Goal: Task Accomplishment & Management: Manage account settings

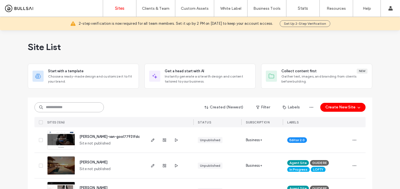
click at [81, 108] on input at bounding box center [68, 107] width 69 height 10
click at [96, 107] on input at bounding box center [68, 107] width 69 height 10
click at [91, 111] on input at bounding box center [68, 107] width 69 height 10
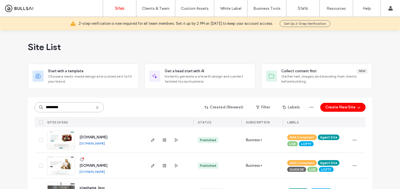
type input "*********"
click at [106, 137] on span "www.stephaniestuchlik.com" at bounding box center [93, 137] width 28 height 4
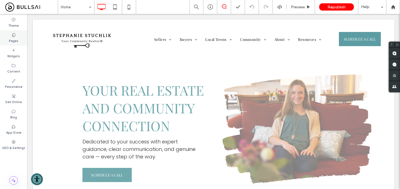
click at [10, 37] on label "Pages" at bounding box center [13, 40] width 9 height 6
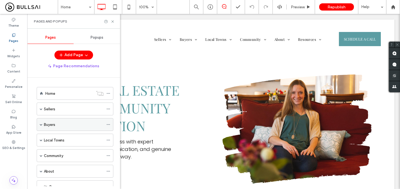
scroll to position [52, 0]
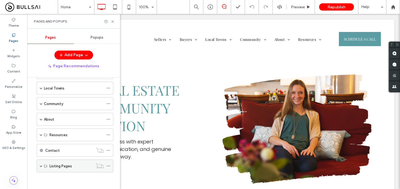
click at [44, 170] on div "Listing Pages" at bounding box center [75, 165] width 77 height 13
click at [38, 166] on div "Listing Pages" at bounding box center [75, 165] width 77 height 13
click at [40, 166] on span at bounding box center [41, 165] width 3 height 3
click at [55, 178] on label "23 Lamplighter Dr" at bounding box center [63, 179] width 29 height 10
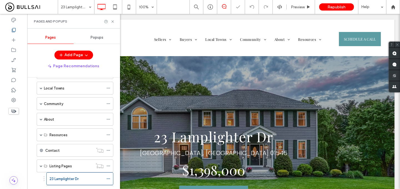
scroll to position [72, 0]
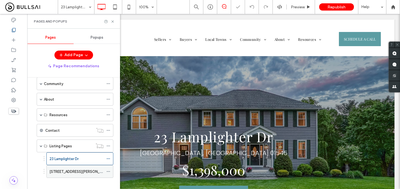
click at [58, 169] on label "28 Brook Lane" at bounding box center [79, 172] width 61 height 10
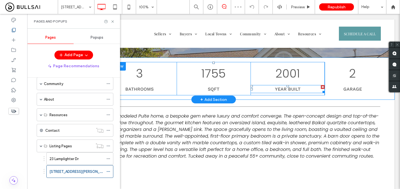
scroll to position [196, 0]
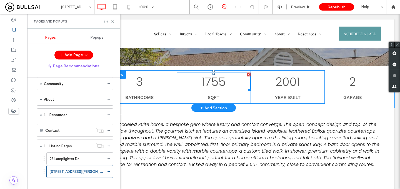
click at [220, 81] on span "1755" at bounding box center [213, 82] width 24 height 16
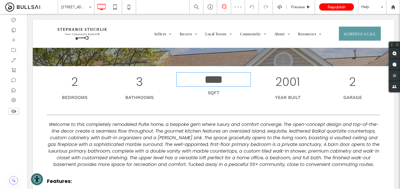
type input "*******"
type input "**"
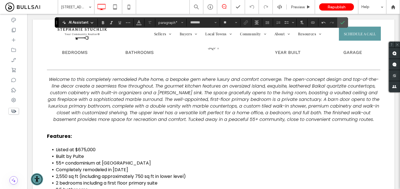
scroll to position [289, 0]
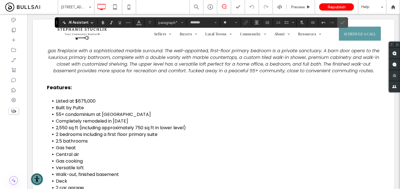
click at [77, 131] on span "2 bedrooms including a first floor primary suite" at bounding box center [107, 134] width 102 height 6
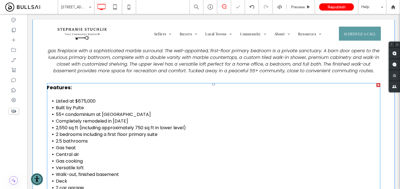
click at [70, 130] on span "2,550 sq ft (including approximately 750 sq ft in lower level)" at bounding box center [121, 127] width 130 height 6
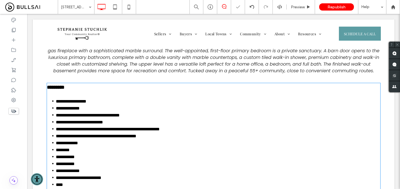
type input "*******"
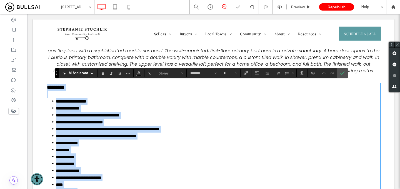
click at [68, 127] on span "**********" at bounding box center [108, 129] width 104 height 4
type input "**"
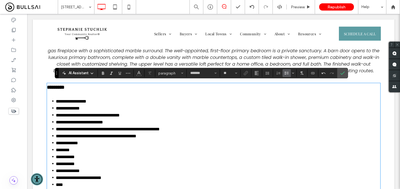
click at [144, 127] on span "**********" at bounding box center [108, 129] width 104 height 4
click at [343, 73] on icon "Confirm" at bounding box center [342, 73] width 4 height 4
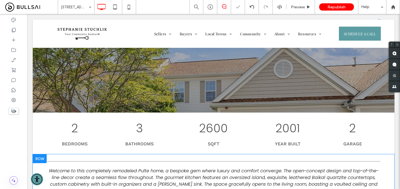
scroll to position [150, 0]
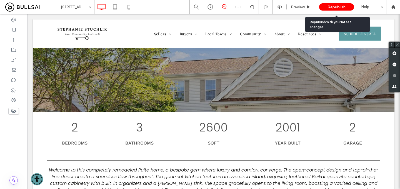
click at [338, 5] on span "Republish" at bounding box center [337, 7] width 18 height 5
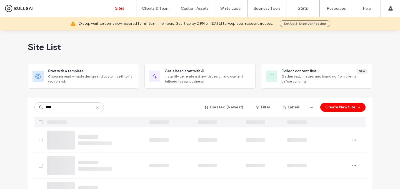
type input "****"
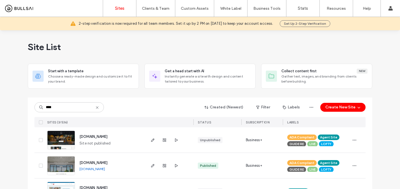
click at [108, 162] on span "www.annegordonrealty.com" at bounding box center [93, 163] width 28 height 4
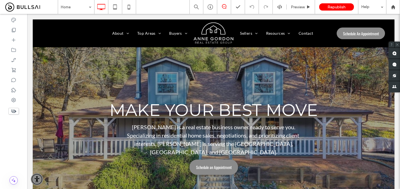
scroll to position [258, 0]
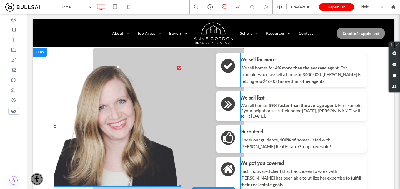
click at [145, 97] on img at bounding box center [117, 126] width 127 height 121
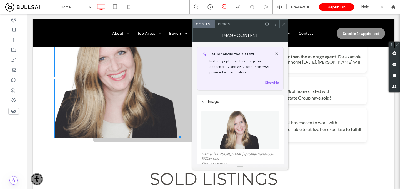
scroll to position [307, 0]
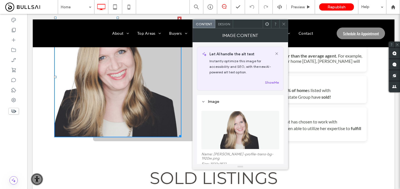
click at [285, 25] on use at bounding box center [283, 24] width 3 height 3
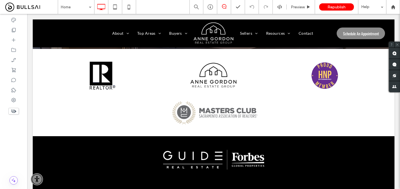
scroll to position [1891, 0]
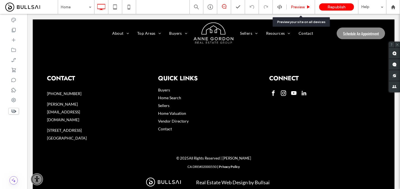
click at [294, 11] on div "Preview" at bounding box center [301, 7] width 28 height 14
click at [296, 7] on span "Preview" at bounding box center [298, 7] width 14 height 5
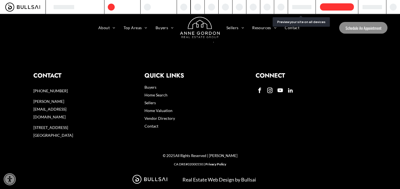
scroll to position [1875, 0]
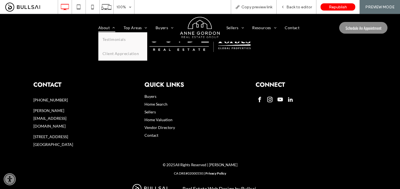
click at [98, 28] on link "About" at bounding box center [106, 27] width 25 height 9
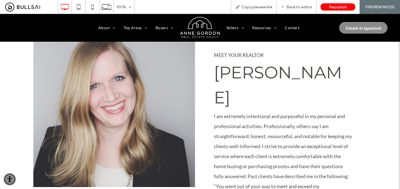
scroll to position [149, 0]
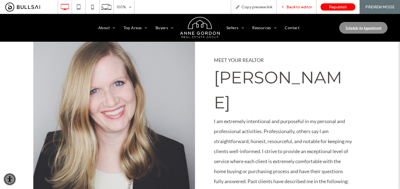
click at [299, 9] on span "Back to editor" at bounding box center [299, 7] width 26 height 5
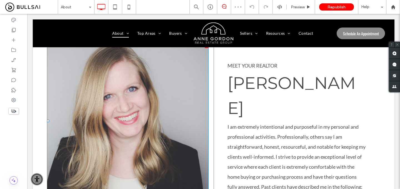
click at [185, 94] on img at bounding box center [128, 120] width 162 height 153
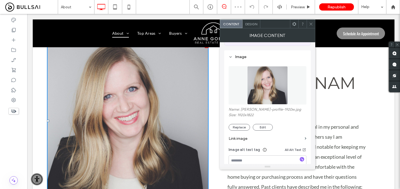
scroll to position [47, 0]
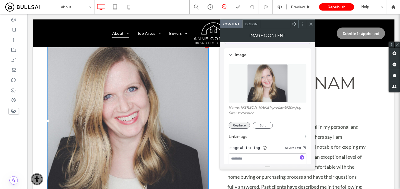
click at [242, 127] on button "Replace" at bounding box center [239, 125] width 21 height 7
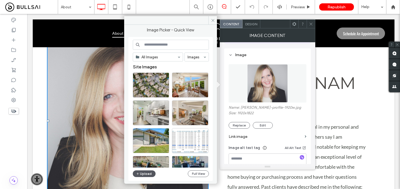
click at [143, 174] on button "Upload" at bounding box center [144, 173] width 23 height 7
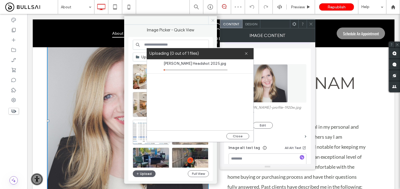
click at [214, 21] on icon at bounding box center [213, 20] width 4 height 4
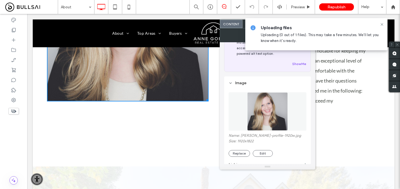
scroll to position [16, 0]
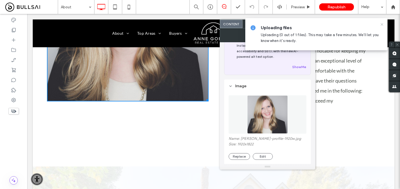
click at [383, 25] on icon at bounding box center [382, 24] width 4 height 4
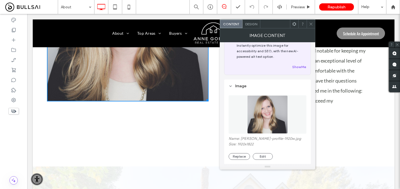
click at [312, 24] on icon at bounding box center [311, 24] width 4 height 4
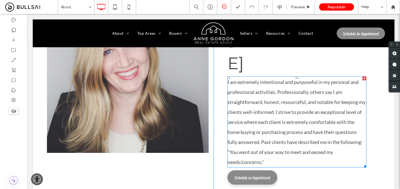
scroll to position [194, 0]
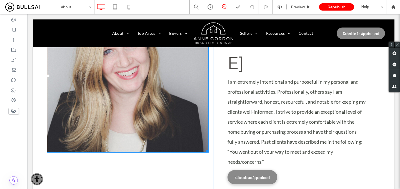
click at [178, 101] on img at bounding box center [128, 75] width 162 height 153
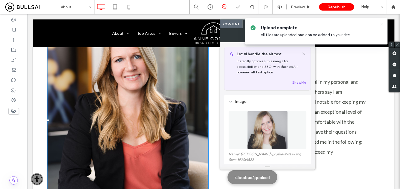
click at [383, 23] on icon at bounding box center [382, 24] width 4 height 4
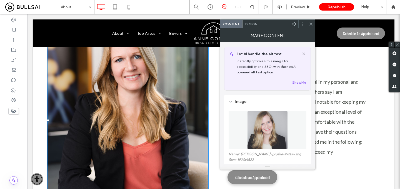
click at [311, 24] on icon at bounding box center [311, 24] width 4 height 4
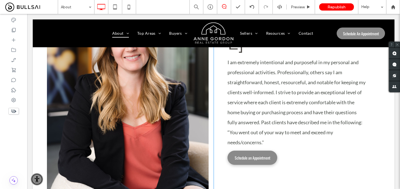
scroll to position [50, 0]
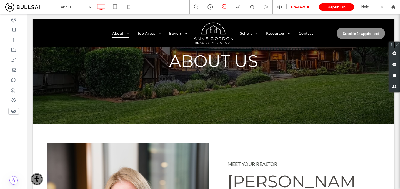
click at [299, 6] on span "Preview" at bounding box center [298, 7] width 14 height 5
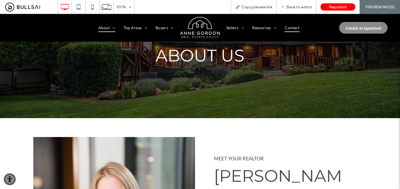
click at [285, 25] on span "Contact" at bounding box center [292, 28] width 15 height 9
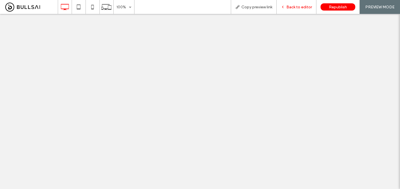
click at [295, 2] on div "Back to editor" at bounding box center [297, 7] width 40 height 14
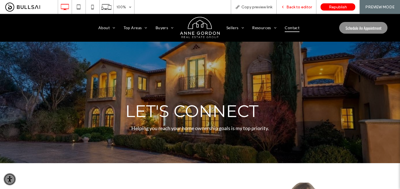
scroll to position [164, 0]
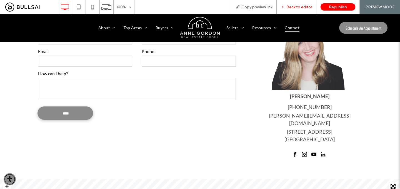
click at [296, 5] on span "Back to editor" at bounding box center [299, 7] width 26 height 5
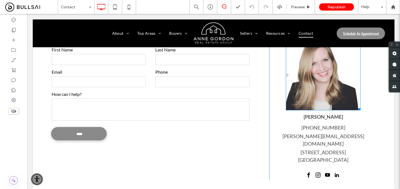
scroll to position [146, 0]
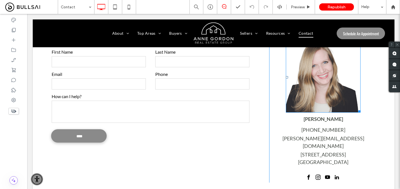
click at [314, 76] on img at bounding box center [323, 77] width 75 height 71
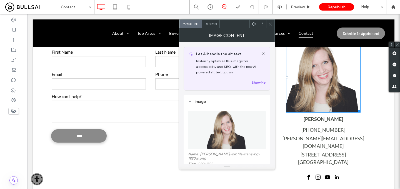
scroll to position [61, 0]
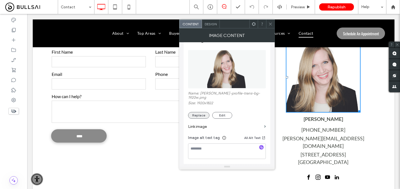
click at [201, 117] on button "Replace" at bounding box center [198, 115] width 21 height 7
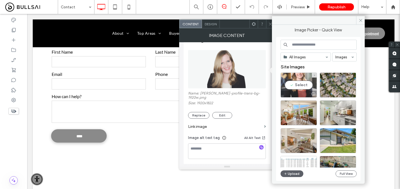
click at [304, 86] on div "Select" at bounding box center [299, 85] width 36 height 25
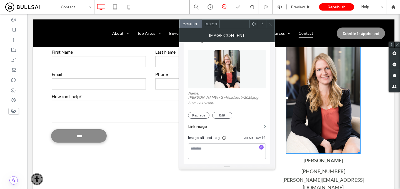
click at [274, 21] on div at bounding box center [270, 24] width 8 height 8
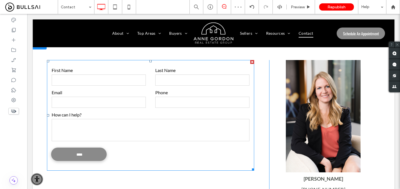
scroll to position [130, 0]
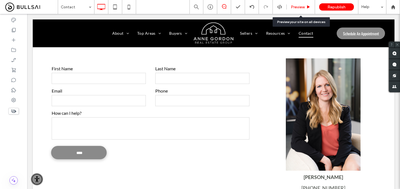
click at [289, 8] on div "Preview" at bounding box center [301, 7] width 28 height 5
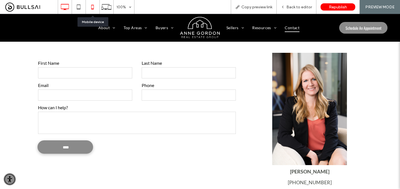
click at [95, 7] on icon at bounding box center [92, 6] width 11 height 11
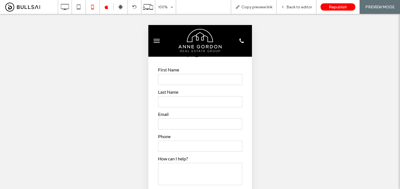
scroll to position [262, 0]
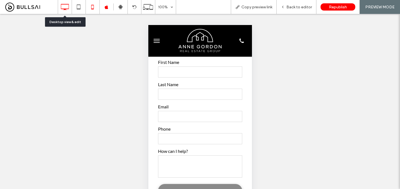
click at [65, 9] on use at bounding box center [65, 7] width 8 height 6
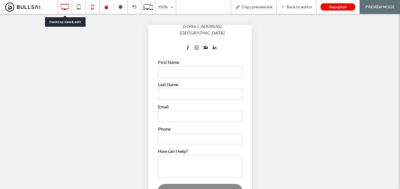
scroll to position [0, 0]
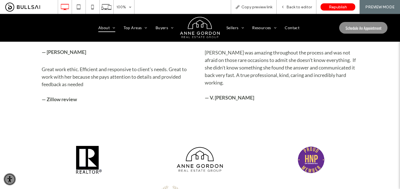
scroll to position [594, 0]
click at [207, 28] on img at bounding box center [200, 28] width 42 height 24
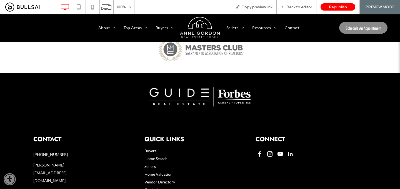
scroll to position [1826, 0]
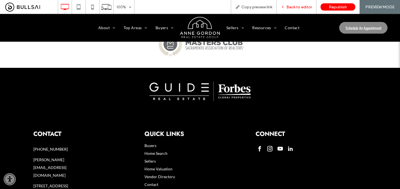
drag, startPoint x: 291, startPoint y: 6, endPoint x: 75, endPoint y: 43, distance: 219.2
click at [291, 6] on span "Back to editor" at bounding box center [299, 7] width 26 height 5
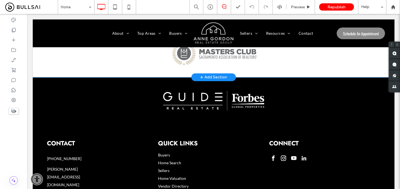
scroll to position [1831, 0]
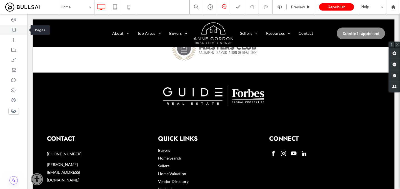
click at [9, 32] on div at bounding box center [13, 30] width 27 height 10
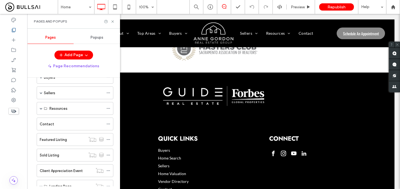
scroll to position [109, 0]
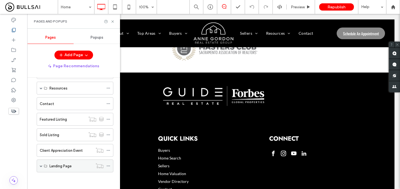
click at [41, 165] on span at bounding box center [41, 165] width 3 height 3
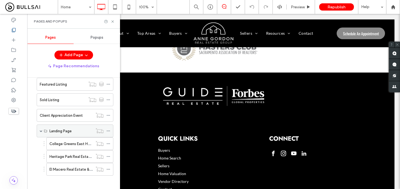
scroll to position [147, 0]
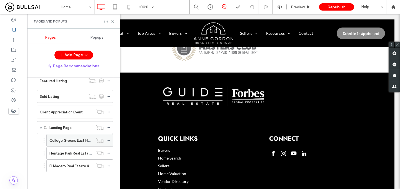
click at [108, 141] on icon at bounding box center [108, 140] width 4 height 4
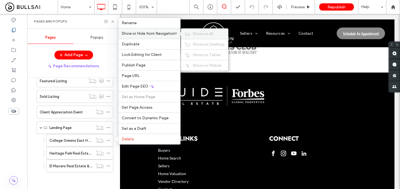
click at [194, 31] on span "Show on All" at bounding box center [203, 33] width 21 height 5
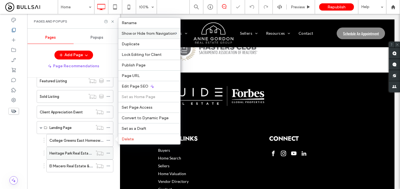
click at [109, 152] on icon at bounding box center [108, 153] width 4 height 4
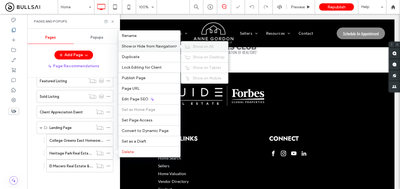
click at [191, 45] on div "Show on All" at bounding box center [204, 46] width 47 height 10
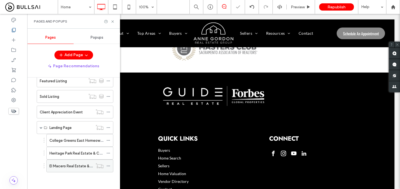
click at [108, 165] on icon at bounding box center [108, 166] width 4 height 4
click at [108, 166] on use at bounding box center [108, 166] width 3 height 1
click at [110, 166] on use at bounding box center [108, 166] width 3 height 1
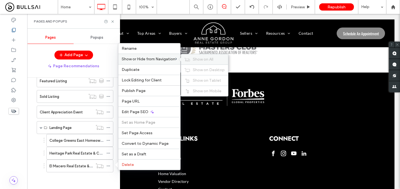
click at [194, 59] on div "Show on All" at bounding box center [204, 59] width 47 height 10
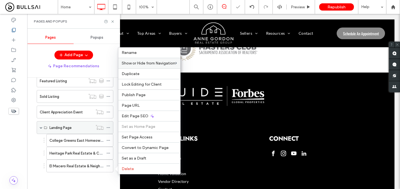
scroll to position [138, 0]
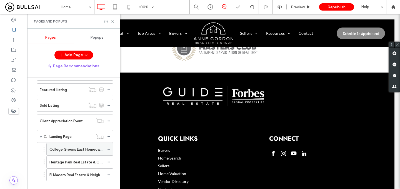
click at [86, 146] on label "College Greens East Homeowners Association" at bounding box center [88, 149] width 79 height 10
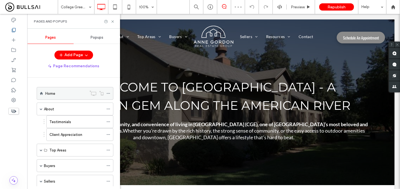
click at [72, 92] on div "Home" at bounding box center [65, 94] width 41 height 6
click at [38, 151] on div "Top Areas" at bounding box center [75, 150] width 77 height 13
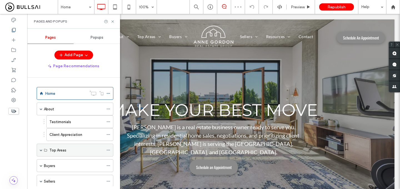
click at [41, 149] on span at bounding box center [41, 150] width 3 height 3
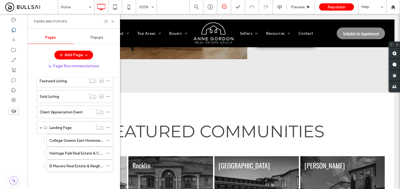
scroll to position [1296, 0]
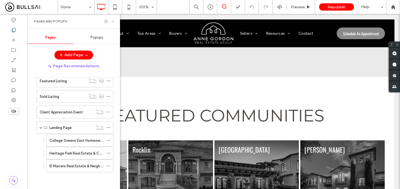
click at [113, 23] on icon at bounding box center [113, 21] width 4 height 4
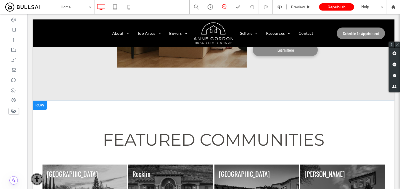
scroll to position [1263, 0]
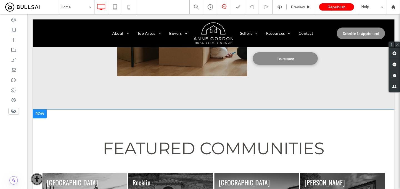
click at [45, 111] on div at bounding box center [40, 113] width 14 height 9
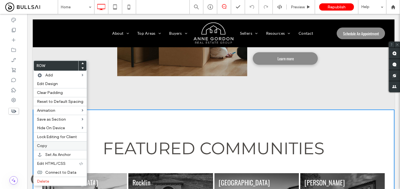
click at [60, 146] on label "Copy" at bounding box center [60, 145] width 46 height 5
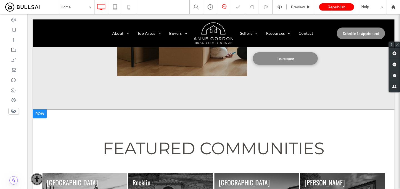
click at [40, 115] on div at bounding box center [40, 113] width 14 height 9
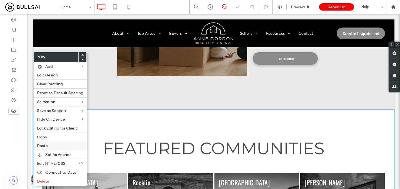
click at [54, 146] on label "Paste" at bounding box center [60, 145] width 46 height 5
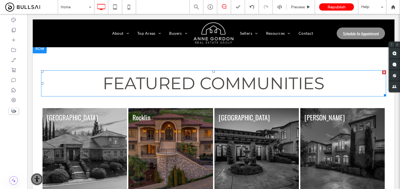
scroll to position [1598, 0]
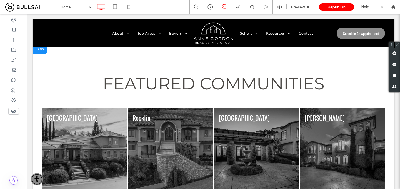
click at [42, 51] on div at bounding box center [40, 49] width 14 height 9
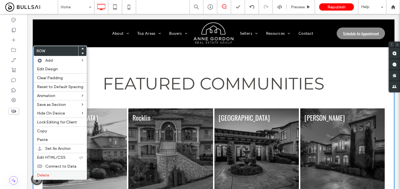
click at [64, 173] on label "Delete" at bounding box center [60, 175] width 46 height 5
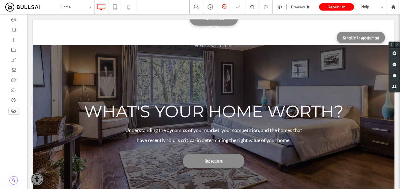
click at [19, 112] on div at bounding box center [13, 111] width 27 height 12
drag, startPoint x: 13, startPoint y: 111, endPoint x: 118, endPoint y: 87, distance: 107.4
click at [13, 111] on use at bounding box center [13, 111] width 5 height 4
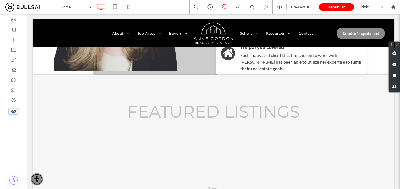
scroll to position [691, 0]
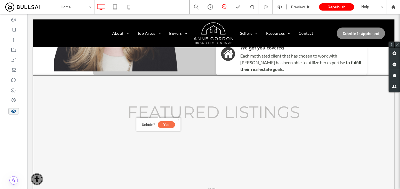
click at [163, 122] on button "Yes" at bounding box center [166, 124] width 17 height 7
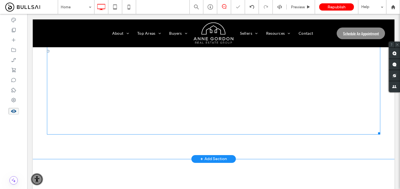
scroll to position [860, 0]
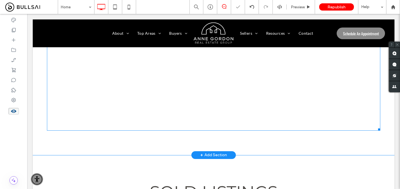
click at [166, 108] on link at bounding box center [130, 88] width 167 height 83
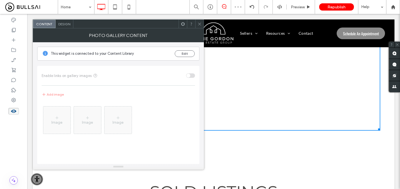
click at [197, 21] on div at bounding box center [199, 24] width 8 height 8
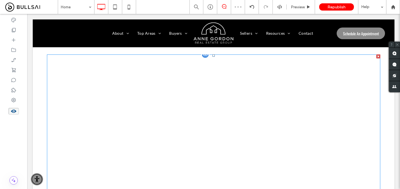
scroll to position [757, 0]
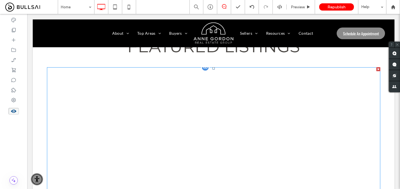
click at [379, 69] on div at bounding box center [378, 69] width 4 height 4
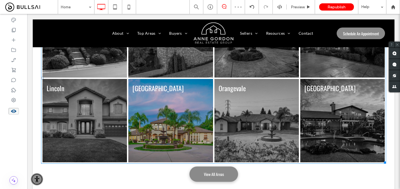
scroll to position [1859, 0]
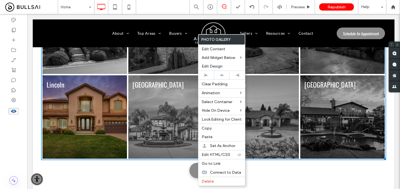
click at [118, 89] on link at bounding box center [85, 116] width 84 height 83
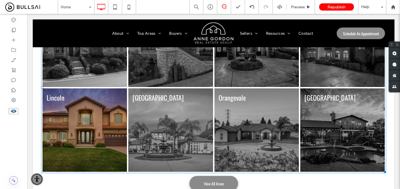
scroll to position [1843, 0]
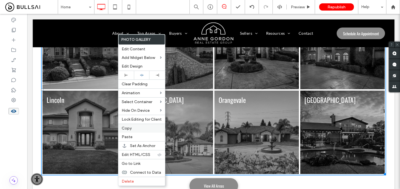
click at [133, 128] on label "Copy" at bounding box center [142, 128] width 40 height 5
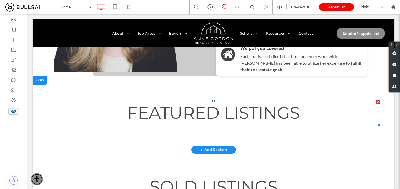
scroll to position [690, 0]
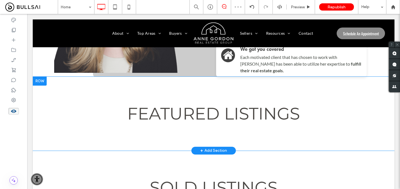
click at [199, 128] on div "FEATURED LISTINGS Click To Paste" at bounding box center [213, 113] width 333 height 31
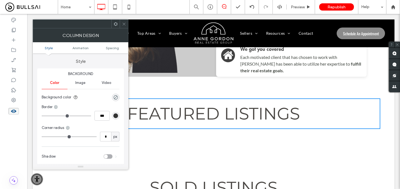
click at [126, 25] on icon at bounding box center [124, 24] width 4 height 4
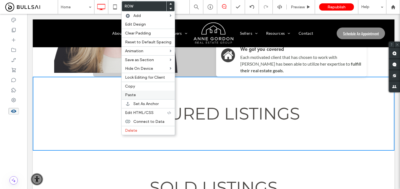
click at [139, 93] on label "Paste" at bounding box center [148, 95] width 46 height 5
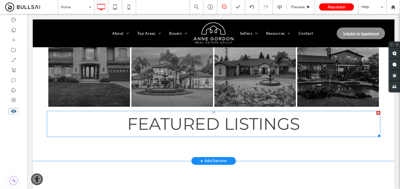
scroll to position [882, 0]
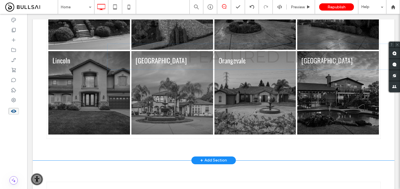
drag, startPoint x: 166, startPoint y: 121, endPoint x: 165, endPoint y: 50, distance: 70.8
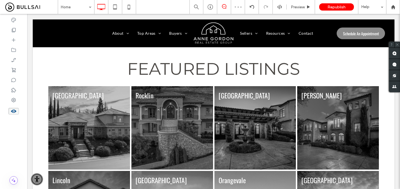
scroll to position [745, 0]
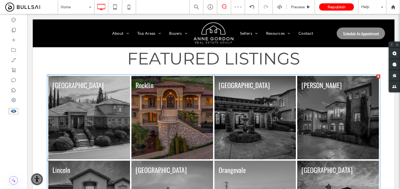
click at [158, 115] on link at bounding box center [172, 117] width 82 height 83
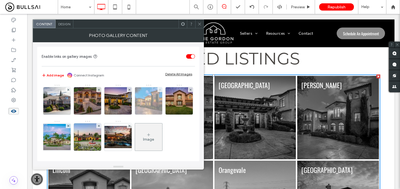
click at [159, 88] on span at bounding box center [160, 89] width 2 height 5
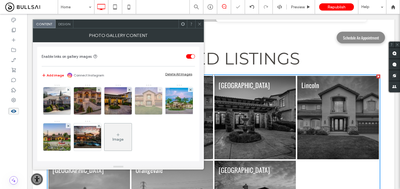
click at [159, 89] on icon at bounding box center [160, 90] width 2 height 2
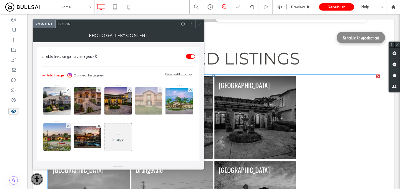
click at [189, 89] on icon at bounding box center [190, 90] width 2 height 2
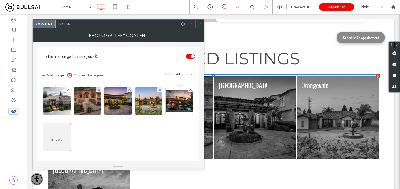
click at [159, 89] on icon at bounding box center [160, 90] width 2 height 2
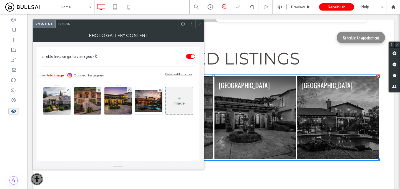
click at [159, 89] on icon at bounding box center [160, 90] width 2 height 2
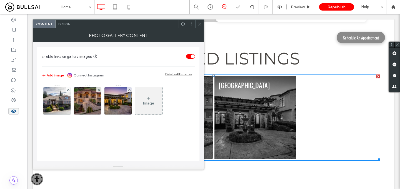
click at [200, 23] on icon at bounding box center [200, 24] width 4 height 4
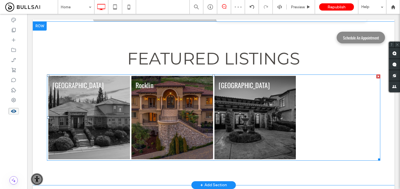
click at [166, 138] on link at bounding box center [172, 117] width 82 height 83
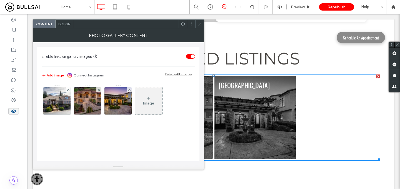
click at [66, 21] on div "Design" at bounding box center [65, 24] width 18 height 8
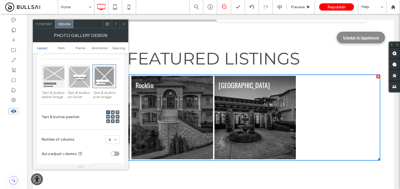
scroll to position [91, 0]
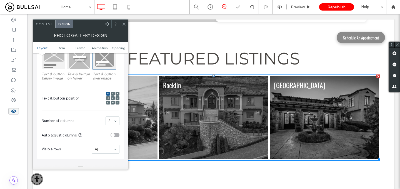
click at [125, 22] on icon at bounding box center [124, 24] width 4 height 4
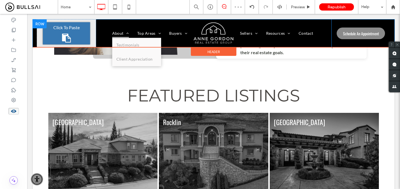
scroll to position [708, 0]
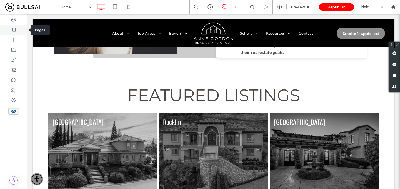
click at [17, 30] on div at bounding box center [13, 30] width 27 height 10
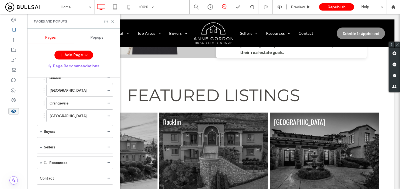
scroll to position [262, 0]
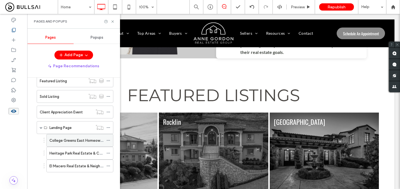
click at [108, 140] on icon at bounding box center [108, 140] width 4 height 4
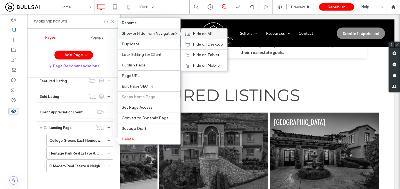
click at [195, 35] on span "Hide on All" at bounding box center [202, 33] width 19 height 5
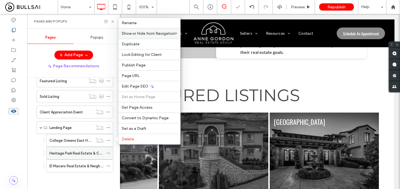
click at [111, 151] on div at bounding box center [109, 153] width 7 height 8
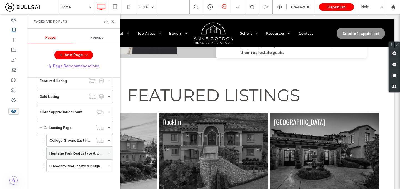
click at [109, 152] on icon at bounding box center [108, 153] width 4 height 4
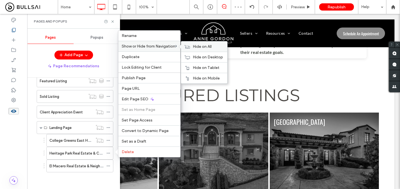
click at [192, 46] on div "Hide on All" at bounding box center [204, 46] width 46 height 10
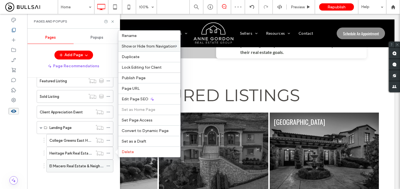
click at [109, 166] on icon at bounding box center [108, 166] width 4 height 4
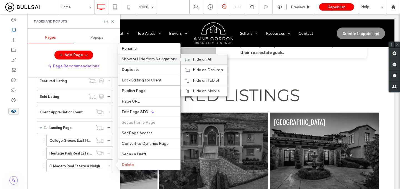
click at [189, 58] on icon at bounding box center [187, 60] width 6 height 4
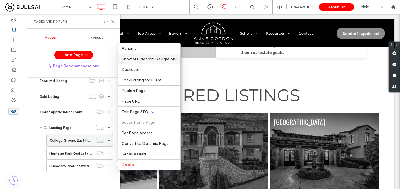
click at [76, 141] on label "College Greens East Homeowners Association" at bounding box center [88, 141] width 79 height 10
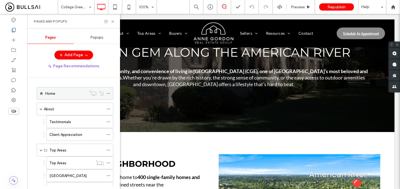
click at [66, 96] on div "Home" at bounding box center [65, 94] width 41 height 6
click at [113, 21] on div "Home 100% Preview Republish Help Site Comments Team & Clients Automate new comm…" at bounding box center [200, 94] width 400 height 189
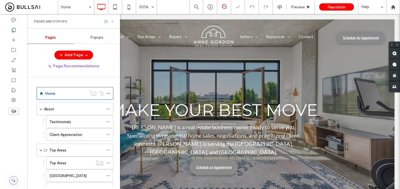
click at [112, 21] on icon at bounding box center [113, 21] width 4 height 4
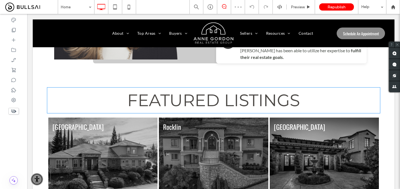
scroll to position [387, 0]
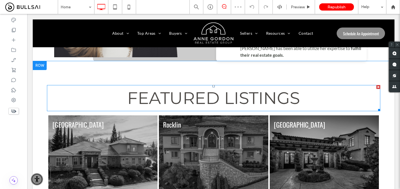
click at [188, 98] on span "FEATURED LISTINGS" at bounding box center [213, 98] width 173 height 20
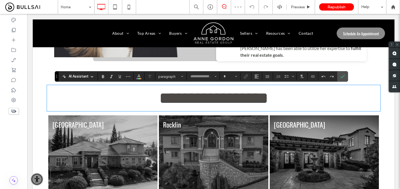
type input "**********"
type input "**"
click at [170, 98] on span "**********" at bounding box center [213, 98] width 167 height 17
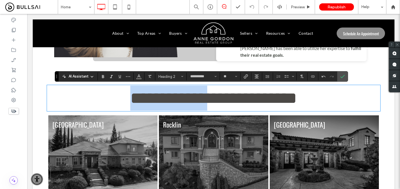
click at [170, 98] on span "**********" at bounding box center [213, 98] width 167 height 17
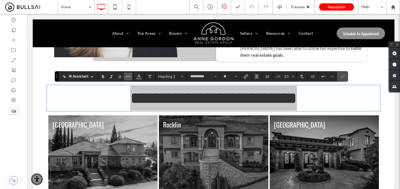
click at [130, 76] on icon "More" at bounding box center [128, 76] width 4 height 4
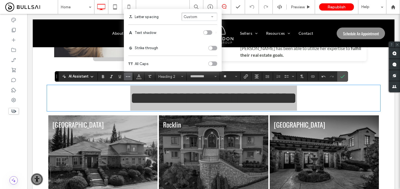
drag, startPoint x: 215, startPoint y: 63, endPoint x: 201, endPoint y: 49, distance: 19.6
click at [215, 63] on div "toggle" at bounding box center [212, 63] width 9 height 4
drag, startPoint x: 345, startPoint y: 78, endPoint x: 317, endPoint y: 64, distance: 31.6
click at [345, 78] on label "Confirm" at bounding box center [342, 76] width 8 height 10
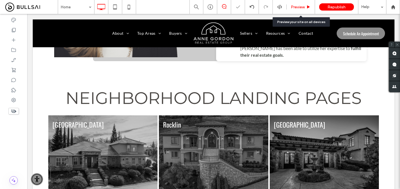
click at [302, 6] on span "Preview" at bounding box center [298, 7] width 14 height 5
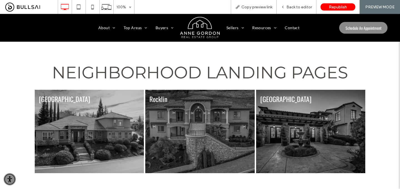
scroll to position [404, 0]
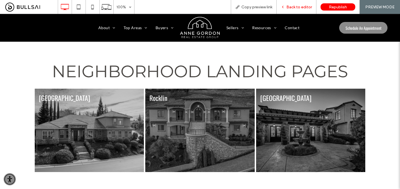
click at [299, 8] on span "Back to editor" at bounding box center [299, 7] width 26 height 5
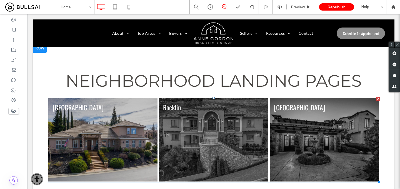
click at [125, 126] on link at bounding box center [102, 139] width 109 height 83
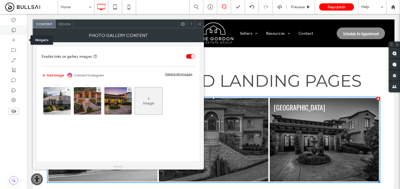
click at [16, 31] on icon at bounding box center [14, 30] width 6 height 6
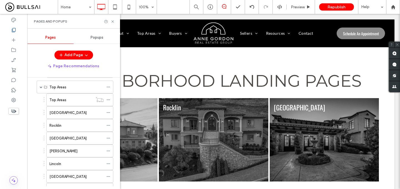
scroll to position [262, 0]
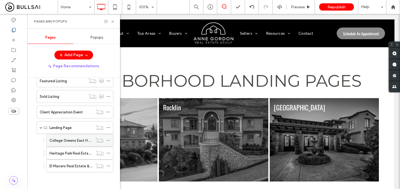
click at [106, 141] on icon at bounding box center [108, 140] width 4 height 4
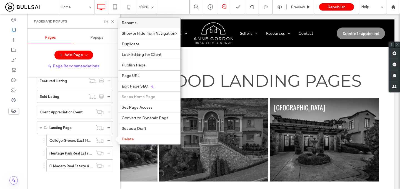
click at [153, 22] on label "Rename" at bounding box center [149, 23] width 55 height 5
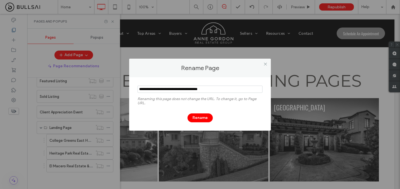
click at [189, 91] on input "notEmpty" at bounding box center [200, 89] width 125 height 7
click at [265, 63] on icon at bounding box center [265, 64] width 4 height 4
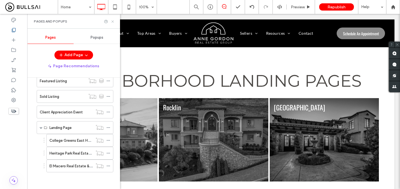
click at [114, 21] on icon at bounding box center [113, 21] width 4 height 4
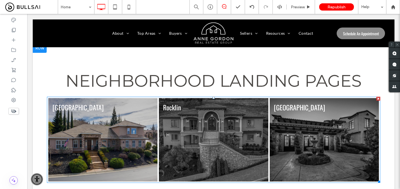
click at [110, 126] on link at bounding box center [102, 139] width 109 height 83
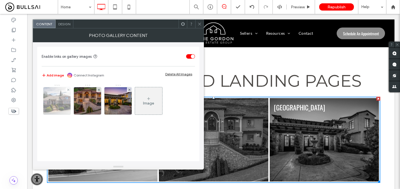
click at [53, 107] on img at bounding box center [56, 100] width 41 height 27
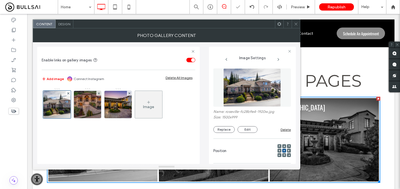
scroll to position [0, 0]
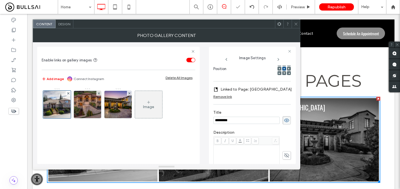
click at [248, 91] on label "Linked to Page: Roseville" at bounding box center [256, 89] width 71 height 10
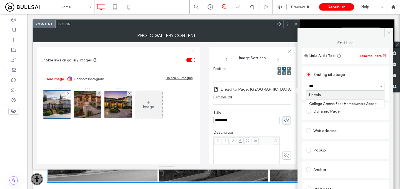
type input "****"
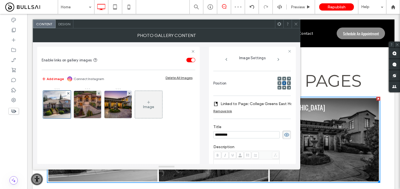
scroll to position [73, 0]
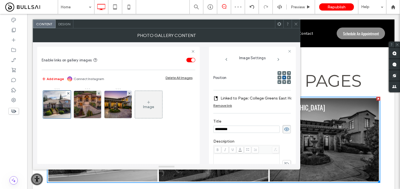
click at [246, 131] on input "*********" at bounding box center [246, 129] width 66 height 7
paste input "**********"
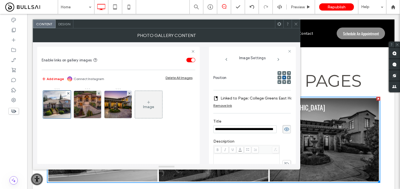
type input "**********"
click at [297, 21] on span at bounding box center [296, 24] width 4 height 8
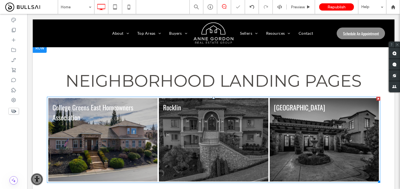
click at [109, 120] on link at bounding box center [102, 139] width 109 height 83
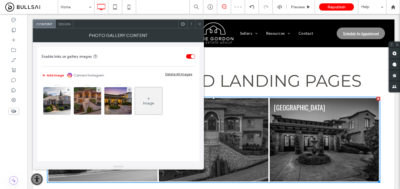
click at [203, 21] on div at bounding box center [199, 24] width 8 height 8
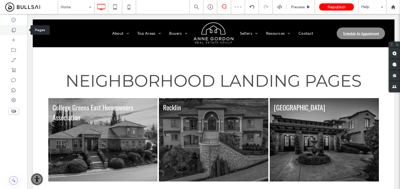
click at [17, 30] on div at bounding box center [13, 30] width 27 height 10
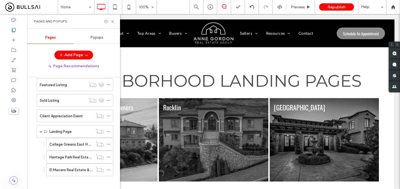
scroll to position [262, 0]
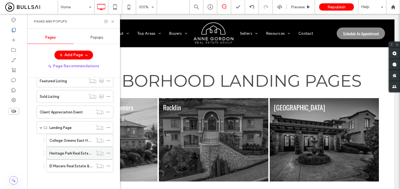
click at [109, 153] on icon at bounding box center [108, 153] width 4 height 4
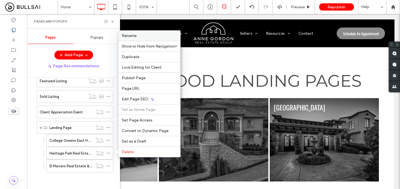
click at [143, 37] on label "Rename" at bounding box center [149, 35] width 55 height 5
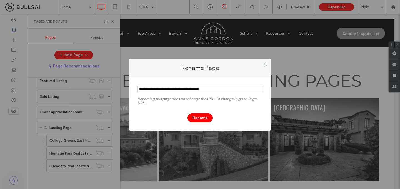
click at [184, 90] on input "notEmpty" at bounding box center [200, 89] width 125 height 7
click at [264, 64] on icon at bounding box center [265, 64] width 4 height 4
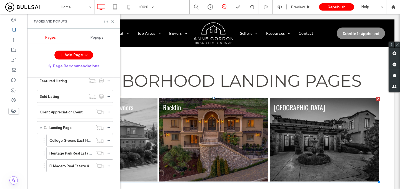
click at [215, 126] on link at bounding box center [213, 139] width 109 height 83
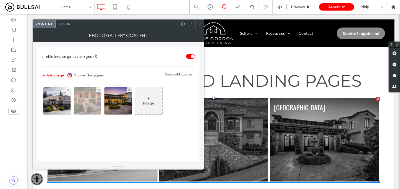
click at [89, 97] on img at bounding box center [87, 100] width 43 height 27
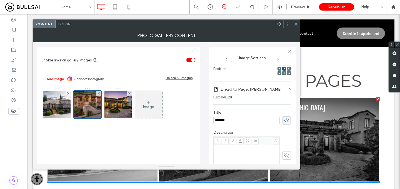
scroll to position [0, 0]
click at [220, 94] on section "Linked to Page: Rocklin" at bounding box center [252, 89] width 78 height 10
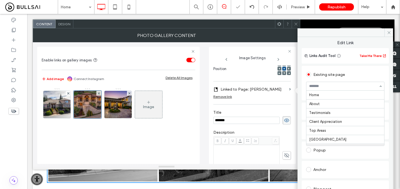
scroll to position [55, 0]
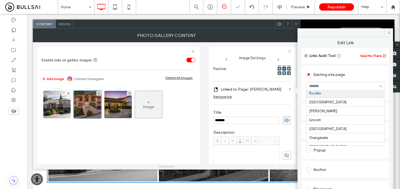
paste input "**********"
type input "**********"
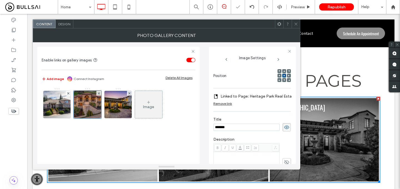
scroll to position [76, 0]
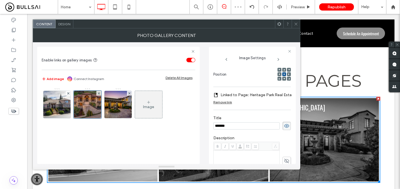
click at [250, 125] on input "*******" at bounding box center [246, 125] width 66 height 7
paste input "**********"
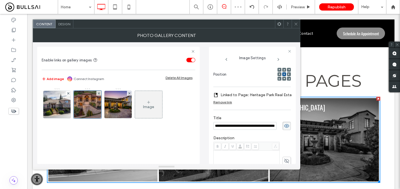
type input "**********"
click at [296, 22] on span at bounding box center [296, 24] width 4 height 8
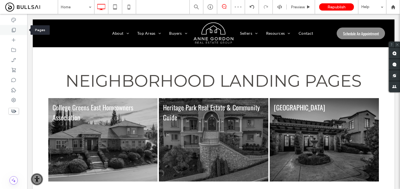
click at [14, 27] on icon at bounding box center [14, 30] width 6 height 6
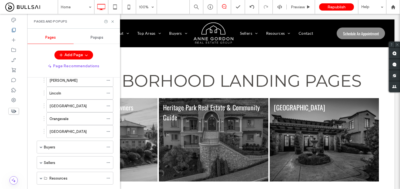
scroll to position [262, 0]
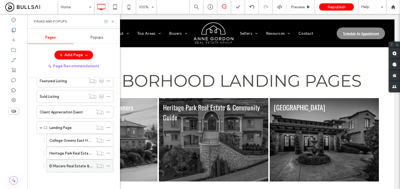
click at [109, 165] on icon at bounding box center [108, 166] width 4 height 4
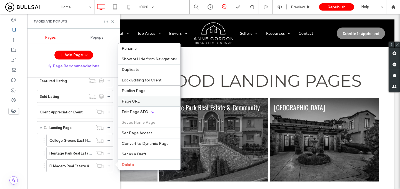
click at [139, 103] on label "Page URL" at bounding box center [149, 101] width 55 height 5
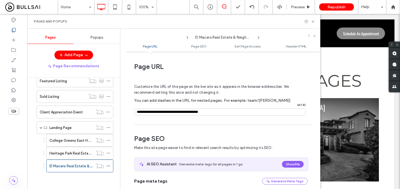
scroll to position [3, 0]
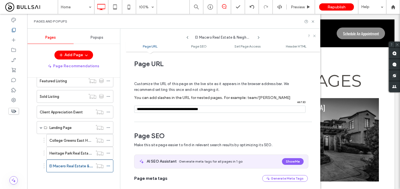
click at [193, 105] on div "Customize the URL of this page on the live site as it appears in the browser ad…" at bounding box center [221, 94] width 174 height 49
click at [193, 112] on input "notEmpty" at bounding box center [219, 109] width 171 height 7
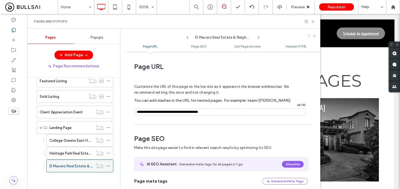
click at [110, 166] on icon at bounding box center [108, 166] width 4 height 4
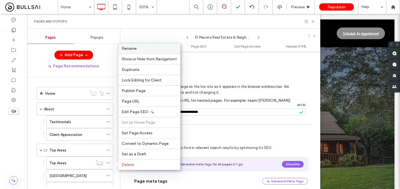
click at [147, 51] on div "Rename" at bounding box center [149, 48] width 62 height 10
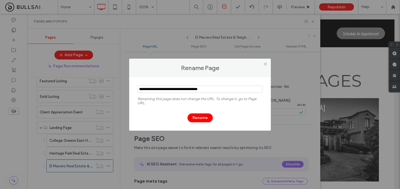
click at [178, 87] on input "notEmpty" at bounding box center [200, 89] width 125 height 7
click at [264, 64] on icon at bounding box center [265, 64] width 4 height 4
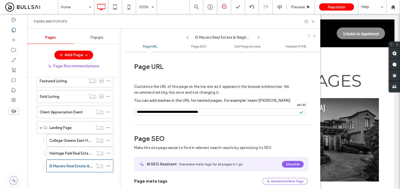
click at [310, 19] on div "Pages and Popups" at bounding box center [174, 21] width 280 height 4
click at [312, 20] on use at bounding box center [313, 21] width 2 height 2
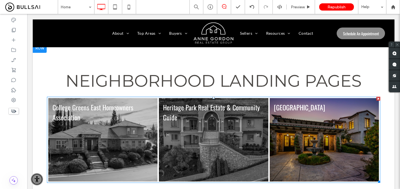
click at [295, 127] on link at bounding box center [324, 139] width 109 height 83
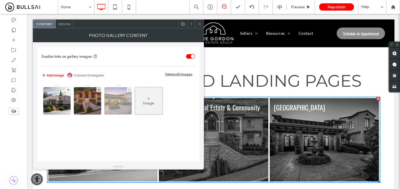
click at [118, 102] on img at bounding box center [118, 100] width 41 height 27
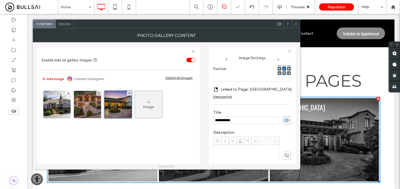
click at [233, 119] on input "**********" at bounding box center [246, 120] width 66 height 7
type input "**********"
click at [255, 91] on label "Linked to Page: [GEOGRAPHIC_DATA]" at bounding box center [256, 89] width 71 height 10
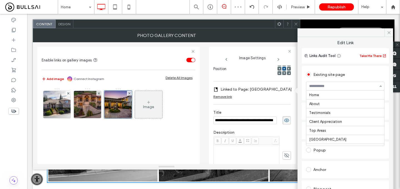
scroll to position [64, 0]
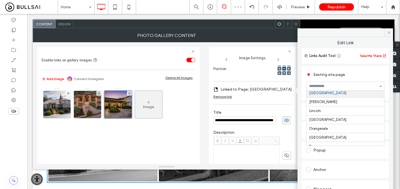
paste input "**********"
type input "**********"
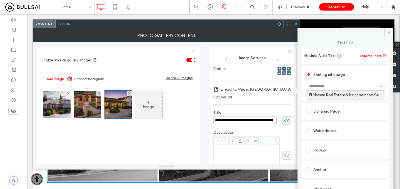
scroll to position [0, 0]
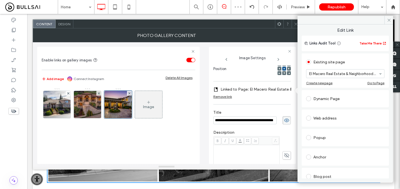
click at [295, 26] on span at bounding box center [296, 24] width 4 height 8
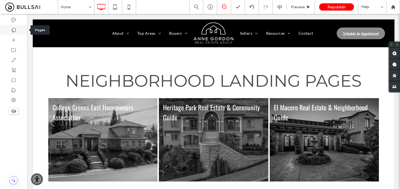
click at [15, 28] on use at bounding box center [14, 30] width 4 height 4
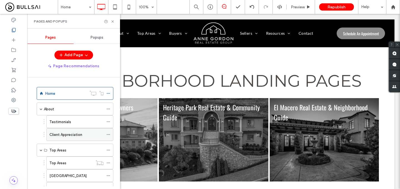
scroll to position [262, 0]
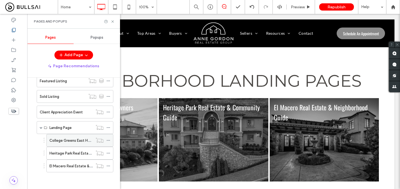
click at [83, 143] on div "College Greens East Homeowners Association" at bounding box center [70, 140] width 43 height 12
click at [112, 22] on icon at bounding box center [113, 21] width 4 height 4
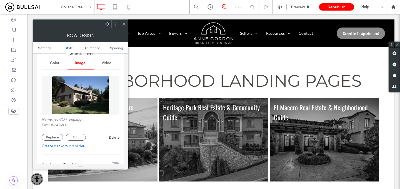
scroll to position [68, 0]
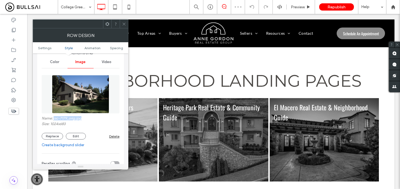
drag, startPoint x: 78, startPoint y: 119, endPoint x: 53, endPoint y: 119, distance: 24.7
click at [53, 119] on label "Name: jsc-7179_orig.jpg" at bounding box center [81, 119] width 78 height 6
click at [14, 30] on icon at bounding box center [14, 30] width 6 height 6
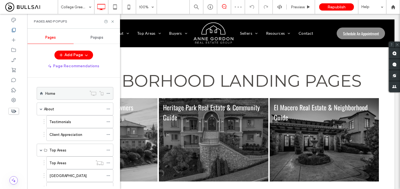
click at [74, 90] on div "Home" at bounding box center [65, 93] width 41 height 12
click at [113, 22] on icon at bounding box center [113, 21] width 4 height 4
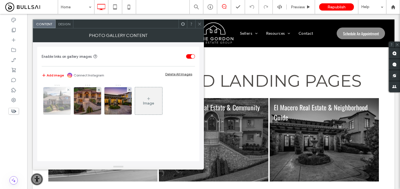
click at [59, 104] on img at bounding box center [56, 100] width 41 height 27
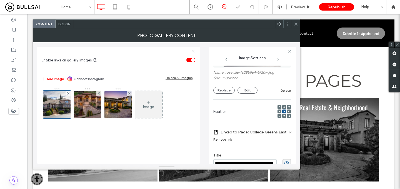
scroll to position [17, 0]
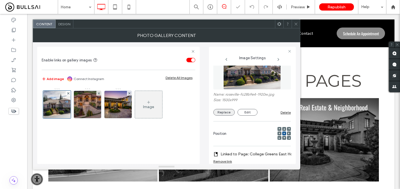
click at [228, 112] on button "Replace" at bounding box center [223, 112] width 21 height 7
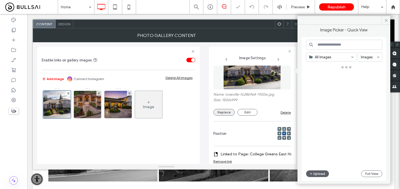
scroll to position [0, 0]
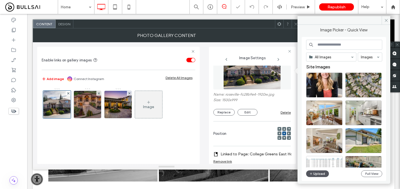
click at [312, 174] on icon "button" at bounding box center [310, 173] width 3 height 4
click at [340, 48] on input at bounding box center [344, 45] width 76 height 10
paste input "**********"
type input "**********"
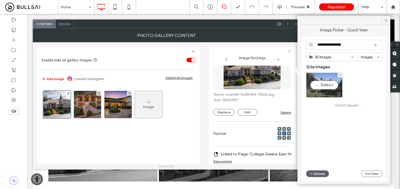
click at [328, 89] on div "Select" at bounding box center [324, 85] width 36 height 25
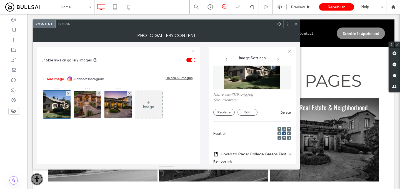
click at [297, 24] on icon at bounding box center [296, 24] width 4 height 4
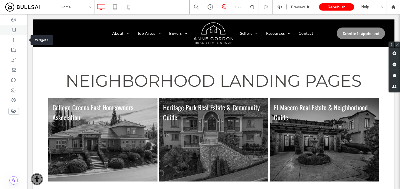
click at [16, 33] on div at bounding box center [13, 30] width 27 height 10
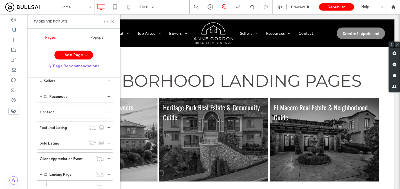
scroll to position [262, 0]
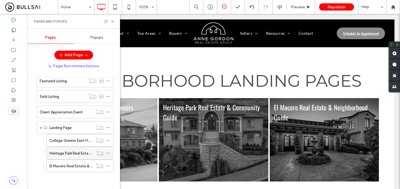
click at [74, 151] on label "Heritage Park Real Estate & Community Guide" at bounding box center [88, 153] width 78 height 10
click at [112, 21] on icon at bounding box center [113, 21] width 4 height 4
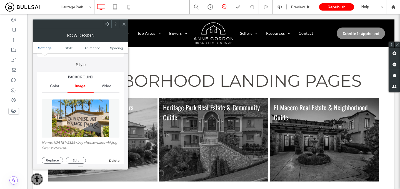
scroll to position [44, 0]
drag, startPoint x: 63, startPoint y: 148, endPoint x: 54, endPoint y: 143, distance: 10.6
click at [54, 143] on label "Name: [DATE]-2326+bay+horse+Lane-49.jpg" at bounding box center [81, 143] width 78 height 6
drag, startPoint x: 57, startPoint y: 146, endPoint x: 54, endPoint y: 143, distance: 4.7
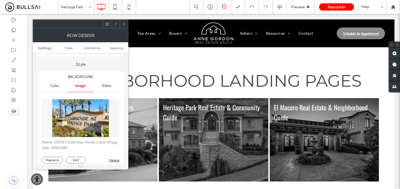
click at [54, 143] on label "Name: [DATE]-2326+bay+horse+Lane-49.jpg" at bounding box center [81, 143] width 78 height 6
copy label "[DATE]-2326+bay+horse+Lane-49.jpg"
click at [14, 30] on icon at bounding box center [14, 30] width 6 height 6
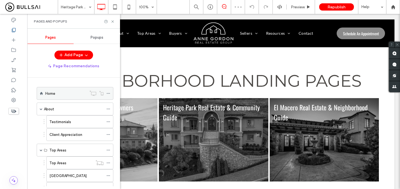
click at [69, 94] on div "Home" at bounding box center [65, 94] width 41 height 6
click at [112, 22] on icon at bounding box center [113, 21] width 4 height 4
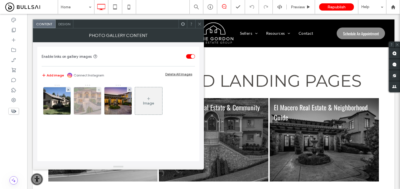
click at [88, 101] on img at bounding box center [87, 100] width 43 height 27
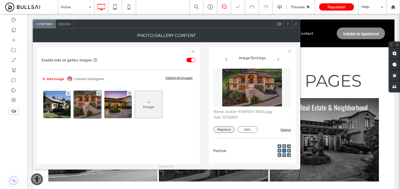
click at [228, 129] on button "Replace" at bounding box center [223, 129] width 21 height 7
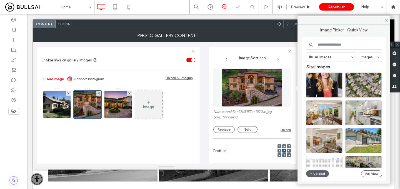
click at [322, 46] on input at bounding box center [344, 45] width 76 height 10
paste input "**********"
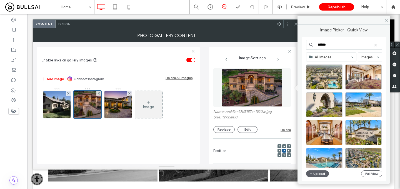
scroll to position [426, 0]
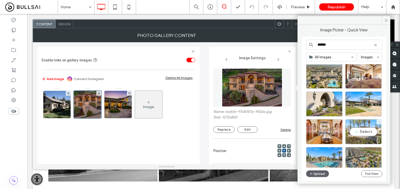
type input "******"
click at [359, 128] on div "Select" at bounding box center [363, 131] width 36 height 25
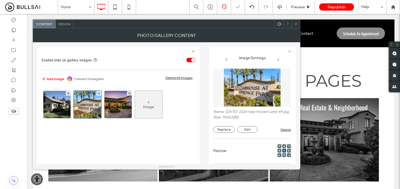
click at [297, 24] on icon at bounding box center [296, 24] width 4 height 4
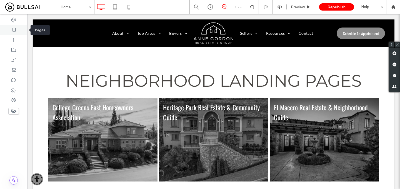
click at [17, 28] on div at bounding box center [13, 30] width 27 height 10
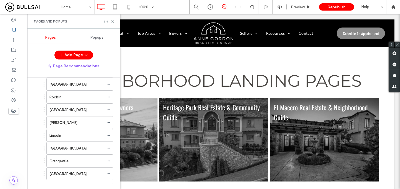
scroll to position [262, 0]
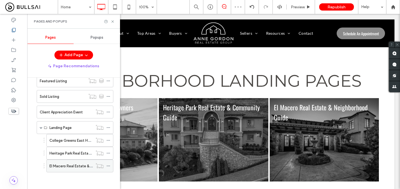
click at [69, 164] on label "El Macero Real Estate & Neighborhood Guide" at bounding box center [87, 166] width 76 height 10
click at [112, 19] on icon at bounding box center [113, 21] width 4 height 4
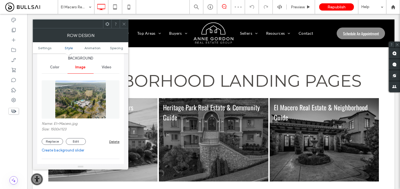
scroll to position [64, 0]
drag, startPoint x: 82, startPoint y: 123, endPoint x: 54, endPoint y: 125, distance: 28.1
click at [54, 125] on label "Name: El+Macero.jpg" at bounding box center [81, 124] width 78 height 6
copy label "El+Macero.jpg"
click at [19, 26] on div at bounding box center [13, 30] width 27 height 10
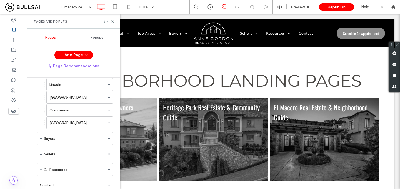
scroll to position [0, 0]
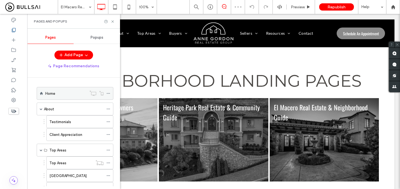
click at [76, 92] on div "Home" at bounding box center [65, 94] width 41 height 6
click at [112, 19] on icon at bounding box center [113, 21] width 4 height 4
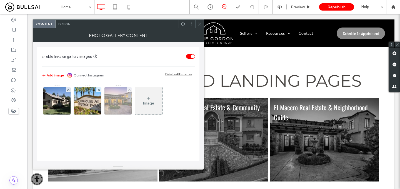
click at [124, 103] on img at bounding box center [118, 100] width 41 height 27
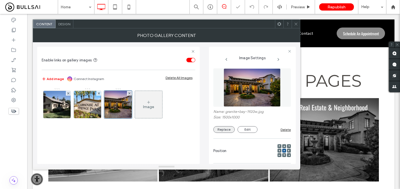
click at [226, 127] on button "Replace" at bounding box center [223, 129] width 21 height 7
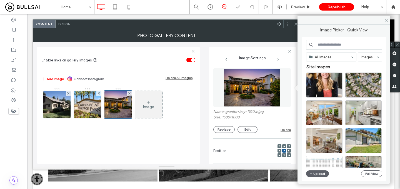
click at [336, 45] on input at bounding box center [344, 45] width 76 height 10
paste input "**********"
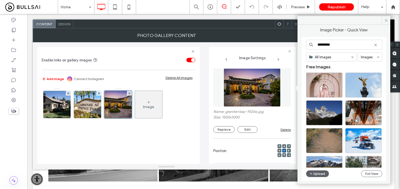
click at [324, 46] on input "*********" at bounding box center [344, 45] width 76 height 10
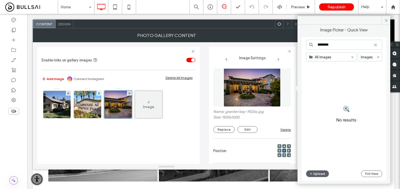
click at [336, 44] on input "********" at bounding box center [344, 45] width 76 height 10
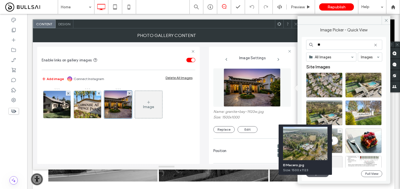
type input "**"
click at [339, 149] on div at bounding box center [338, 149] width 7 height 4
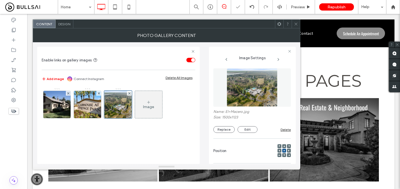
click at [296, 23] on icon at bounding box center [296, 24] width 4 height 4
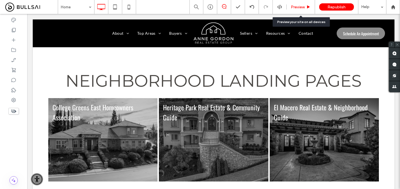
click at [297, 11] on div "Preview" at bounding box center [301, 7] width 28 height 14
click at [294, 3] on div "Preview" at bounding box center [301, 7] width 28 height 14
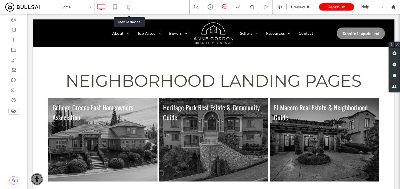
click at [125, 9] on icon at bounding box center [128, 6] width 11 height 11
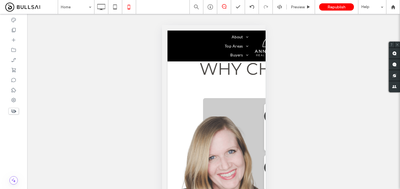
click at [15, 112] on use at bounding box center [13, 111] width 5 height 4
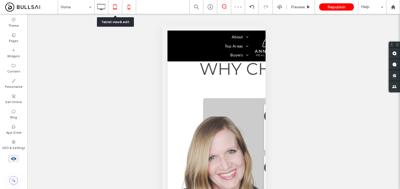
click at [113, 7] on icon at bounding box center [114, 6] width 11 height 11
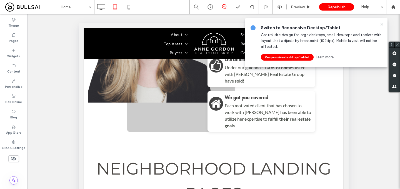
click at [9, 158] on span at bounding box center [13, 158] width 11 height 7
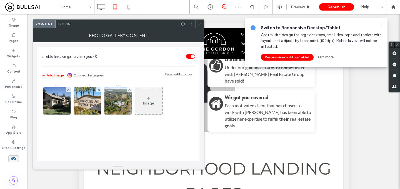
click at [60, 23] on span "Design" at bounding box center [64, 24] width 12 height 4
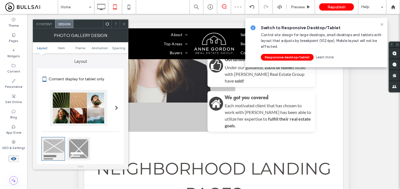
scroll to position [33, 0]
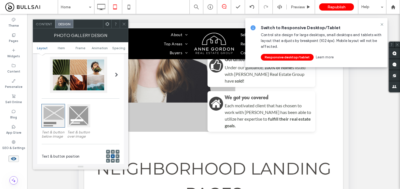
click at [78, 123] on div at bounding box center [78, 115] width 23 height 23
click at [108, 151] on span at bounding box center [108, 152] width 2 height 4
click at [123, 22] on icon at bounding box center [124, 24] width 4 height 4
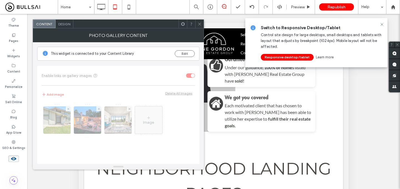
click at [64, 21] on div "Design" at bounding box center [65, 24] width 18 height 8
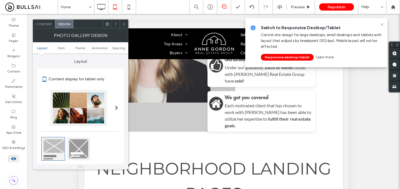
click at [84, 150] on div at bounding box center [78, 148] width 23 height 23
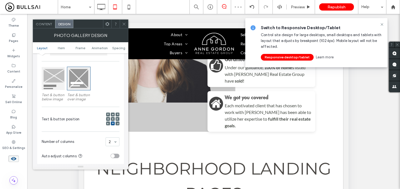
scroll to position [73, 0]
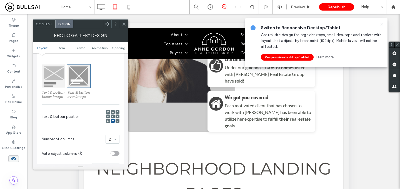
click at [108, 112] on icon at bounding box center [108, 112] width 2 height 2
click at [124, 23] on icon at bounding box center [124, 24] width 4 height 4
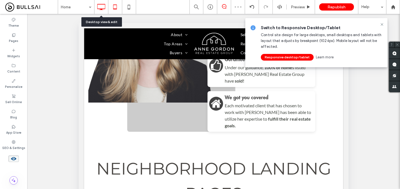
click at [101, 8] on use at bounding box center [102, 7] width 8 height 6
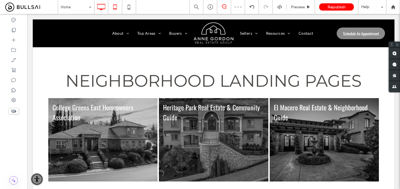
click at [118, 7] on icon at bounding box center [114, 6] width 11 height 11
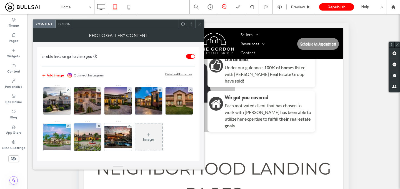
click at [67, 29] on div "Photo Gallery Content" at bounding box center [118, 35] width 171 height 14
click at [59, 22] on span "Design" at bounding box center [64, 24] width 12 height 4
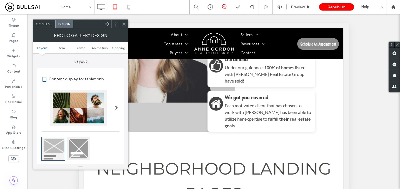
scroll to position [98, 0]
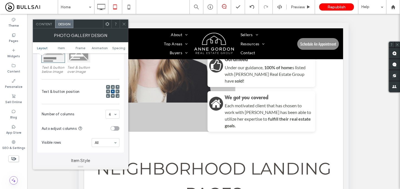
click at [81, 59] on div at bounding box center [78, 50] width 23 height 23
click at [109, 85] on div at bounding box center [112, 91] width 13 height 19
click at [109, 86] on span at bounding box center [108, 87] width 2 height 4
click at [126, 22] on icon at bounding box center [124, 24] width 4 height 4
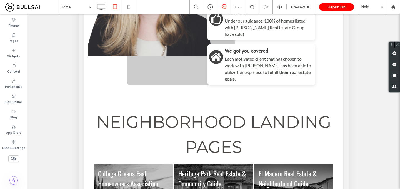
scroll to position [0, 0]
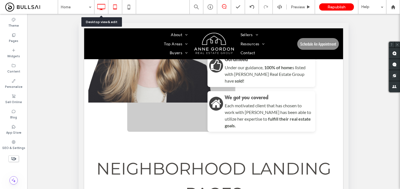
click at [104, 6] on icon at bounding box center [101, 6] width 11 height 11
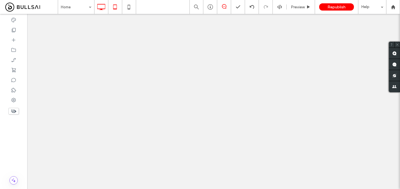
click at [116, 6] on icon at bounding box center [114, 6] width 11 height 11
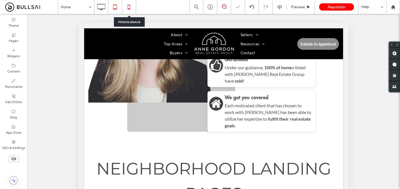
click at [126, 9] on icon at bounding box center [128, 6] width 11 height 11
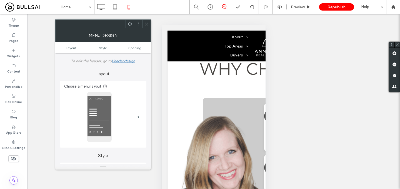
scroll to position [41, 0]
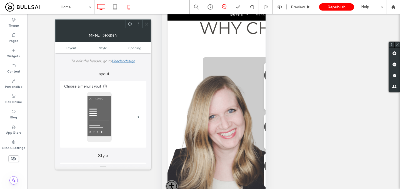
click at [95, 14] on div at bounding box center [101, 7] width 14 height 14
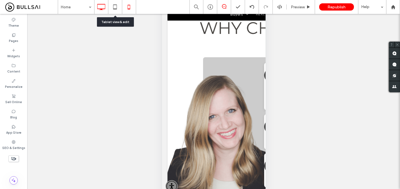
click at [108, 7] on div at bounding box center [101, 6] width 14 height 11
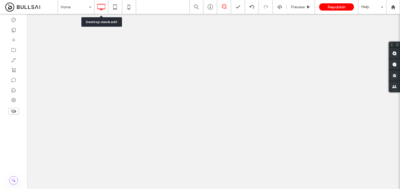
scroll to position [0, 0]
